Goal: Transaction & Acquisition: Purchase product/service

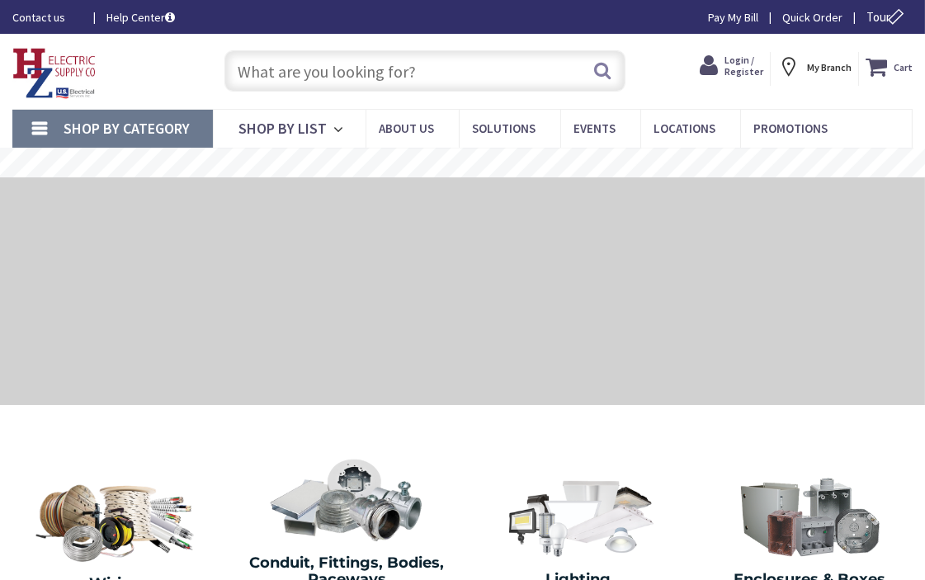
click at [345, 62] on input "text" at bounding box center [426, 70] width 402 height 41
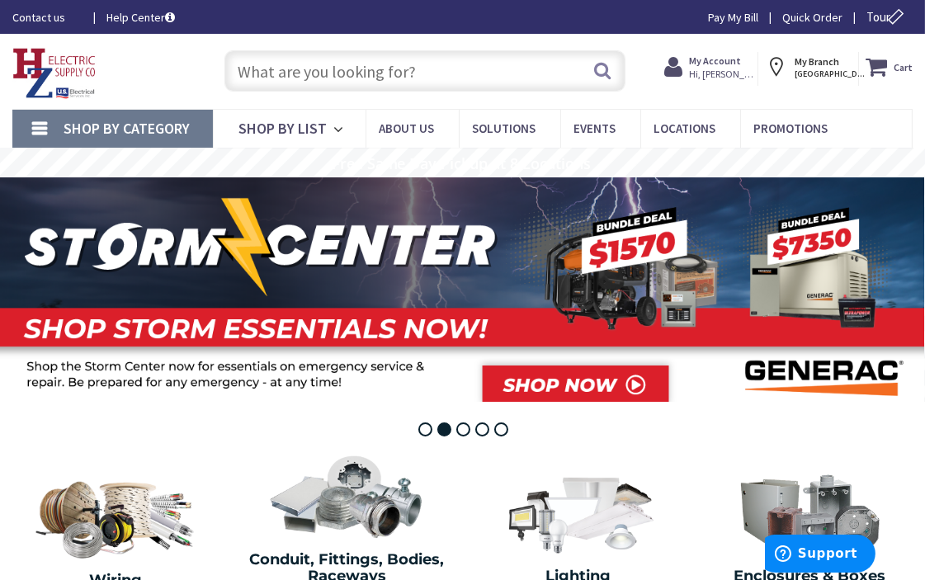
click at [741, 60] on strong "My Account" at bounding box center [715, 60] width 52 height 12
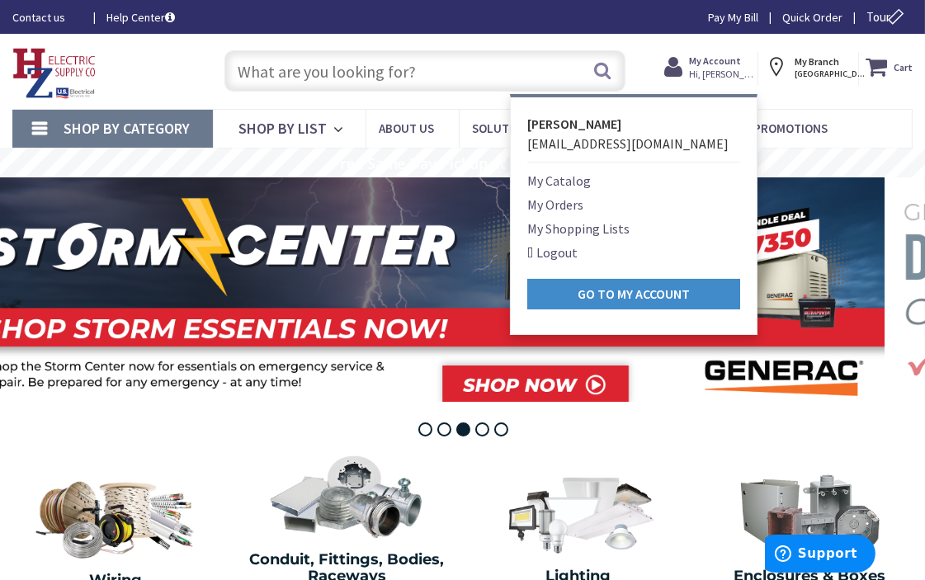
click at [551, 252] on link "Logout" at bounding box center [552, 253] width 50 height 20
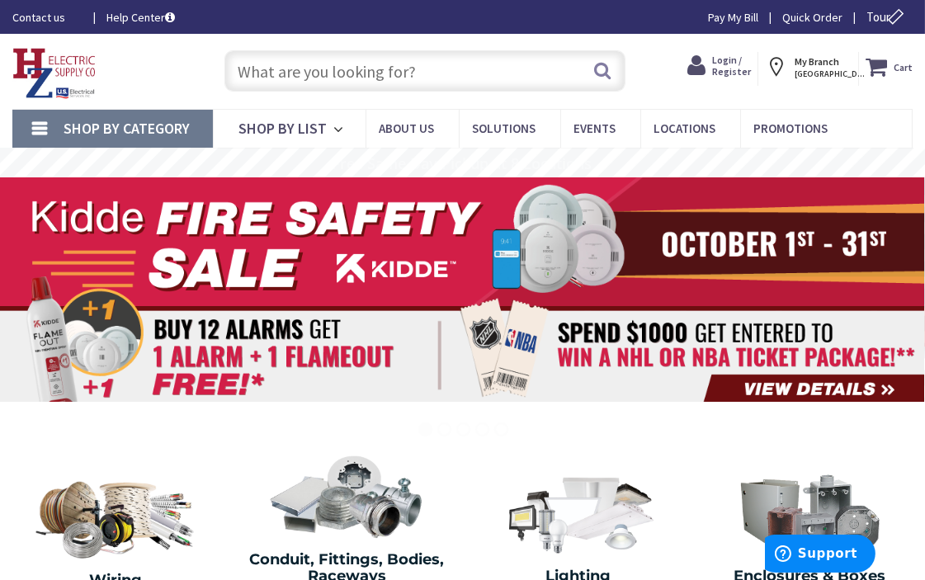
click at [747, 55] on strong "Login / Register Login" at bounding box center [731, 66] width 39 height 28
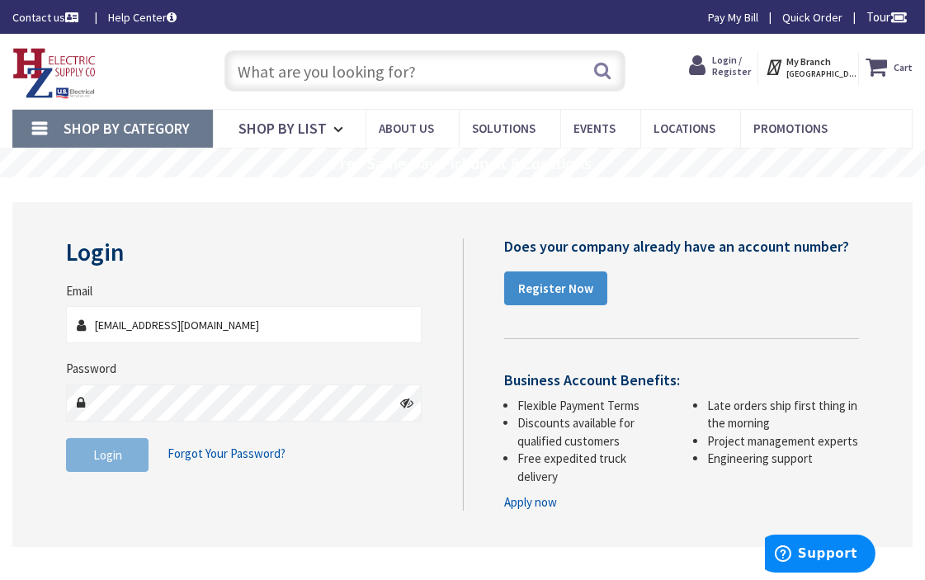
type input "adesormier@cpsge.org"
click at [124, 459] on button "Login" at bounding box center [107, 455] width 83 height 35
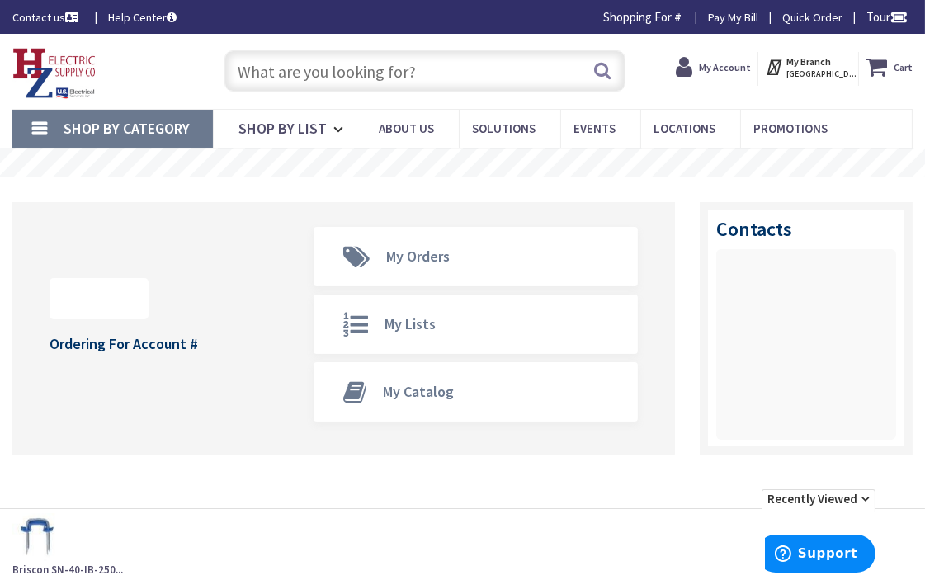
click at [350, 53] on input "text" at bounding box center [426, 70] width 402 height 41
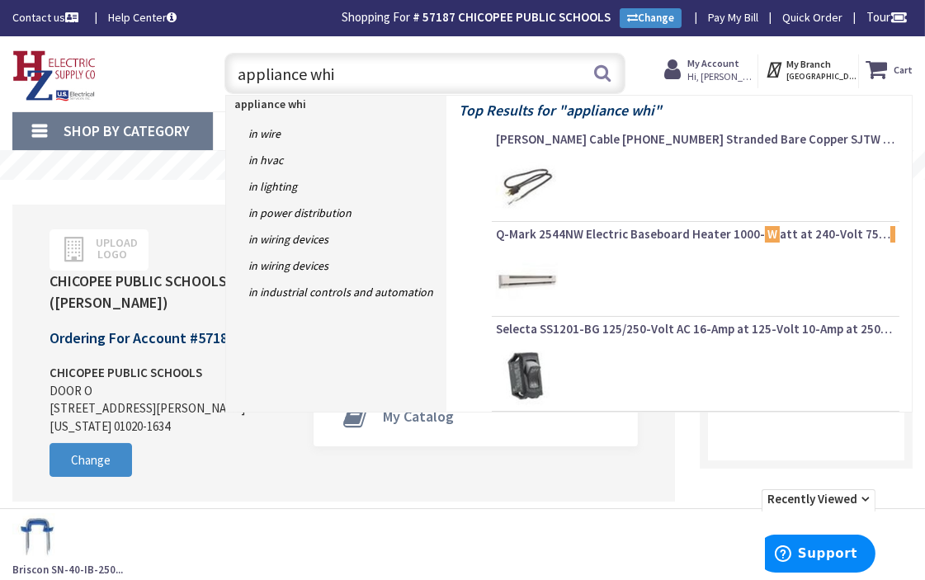
type input "appliance whip"
